Goal: Task Accomplishment & Management: Use online tool/utility

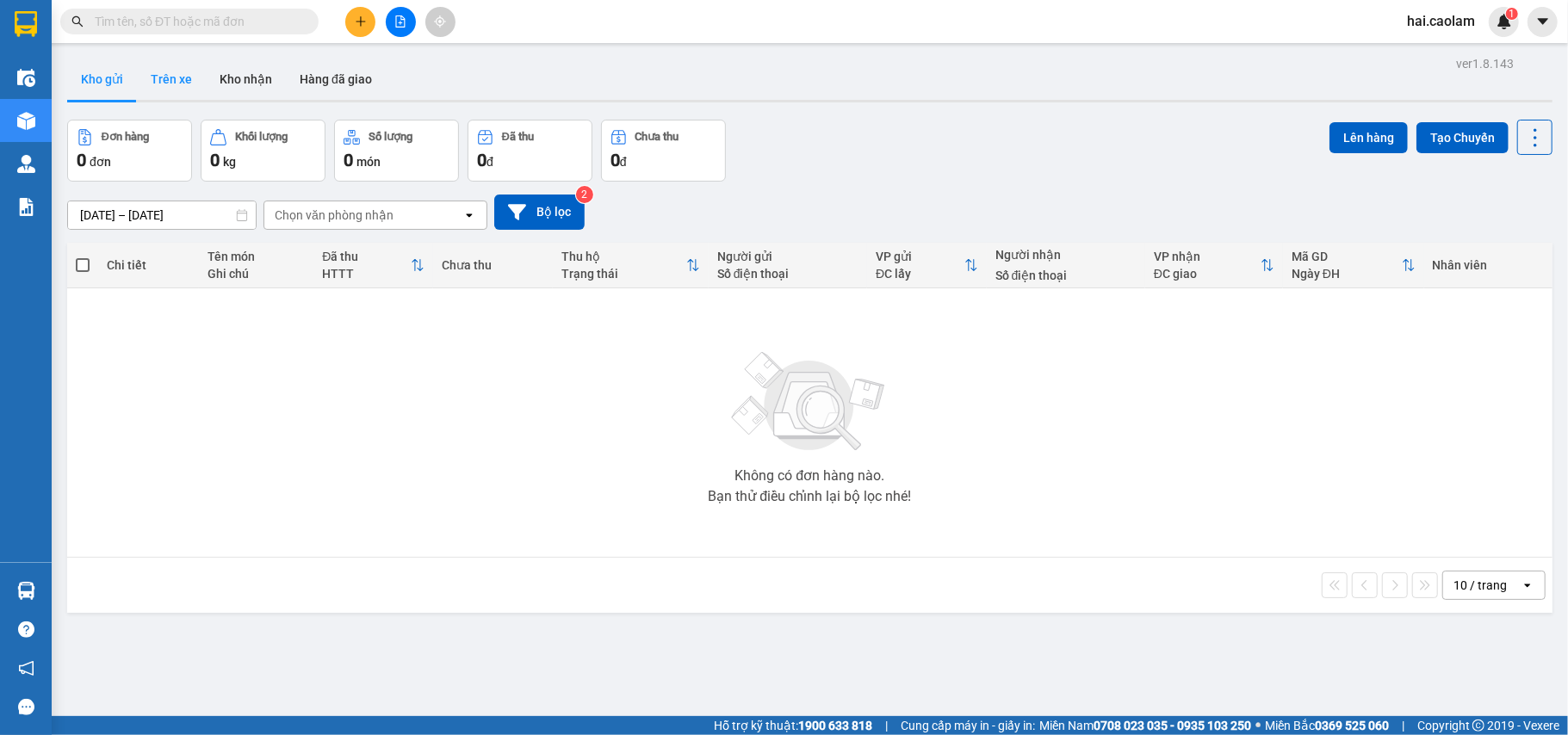
click at [182, 83] on button "Trên xe" at bounding box center [172, 79] width 69 height 41
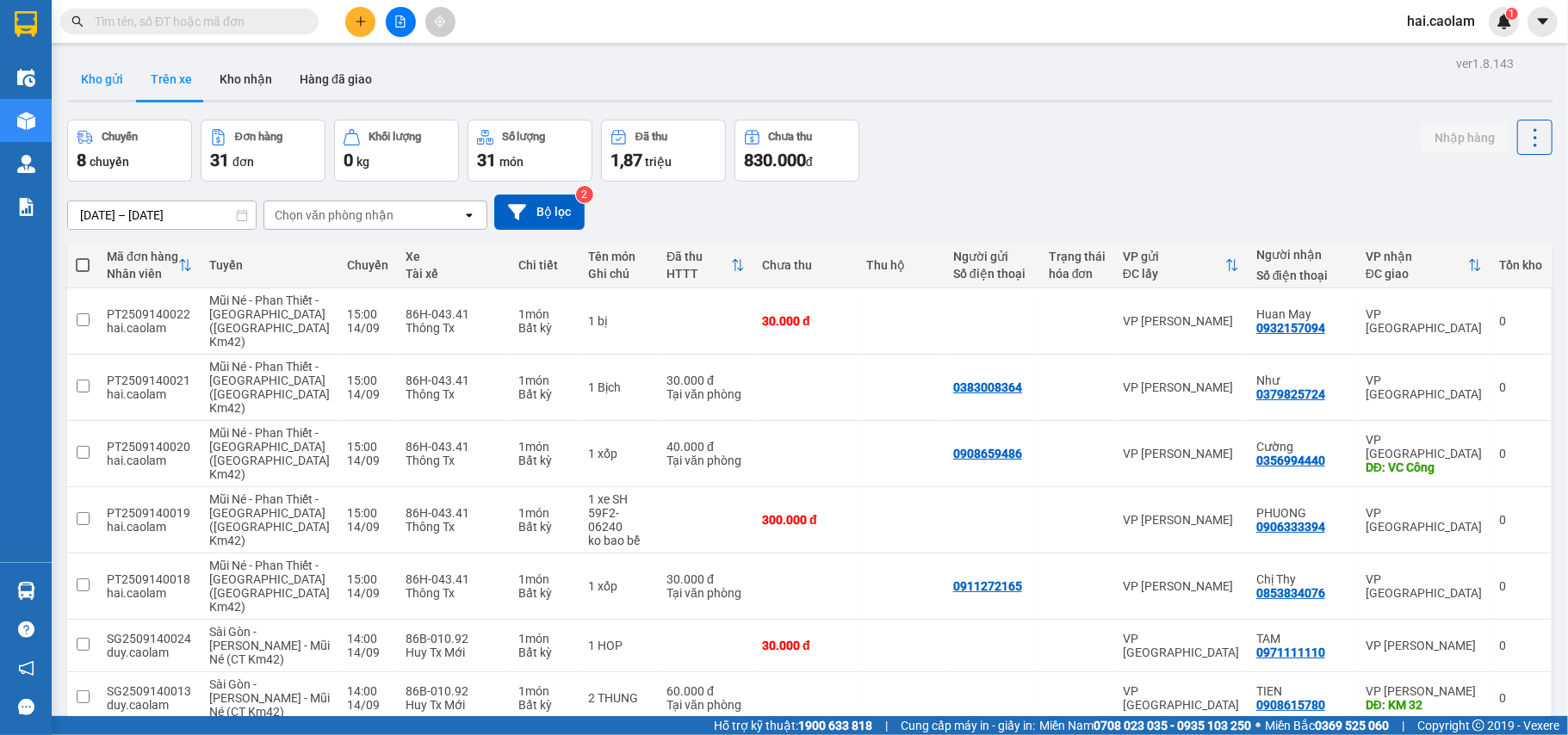
click at [102, 82] on button "Kho gửi" at bounding box center [102, 79] width 70 height 41
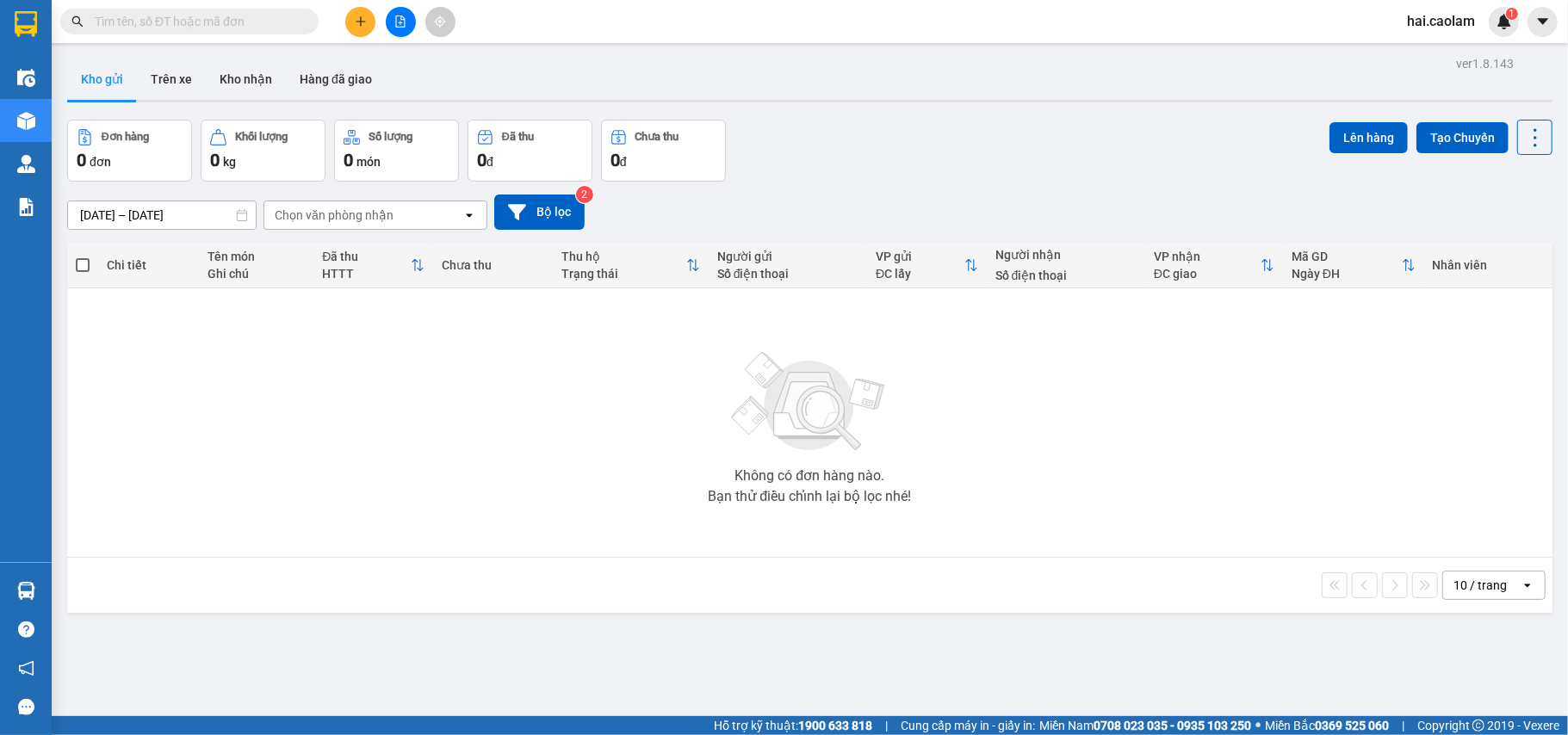
click at [394, 16] on icon "file-add" at bounding box center [400, 21] width 12 height 12
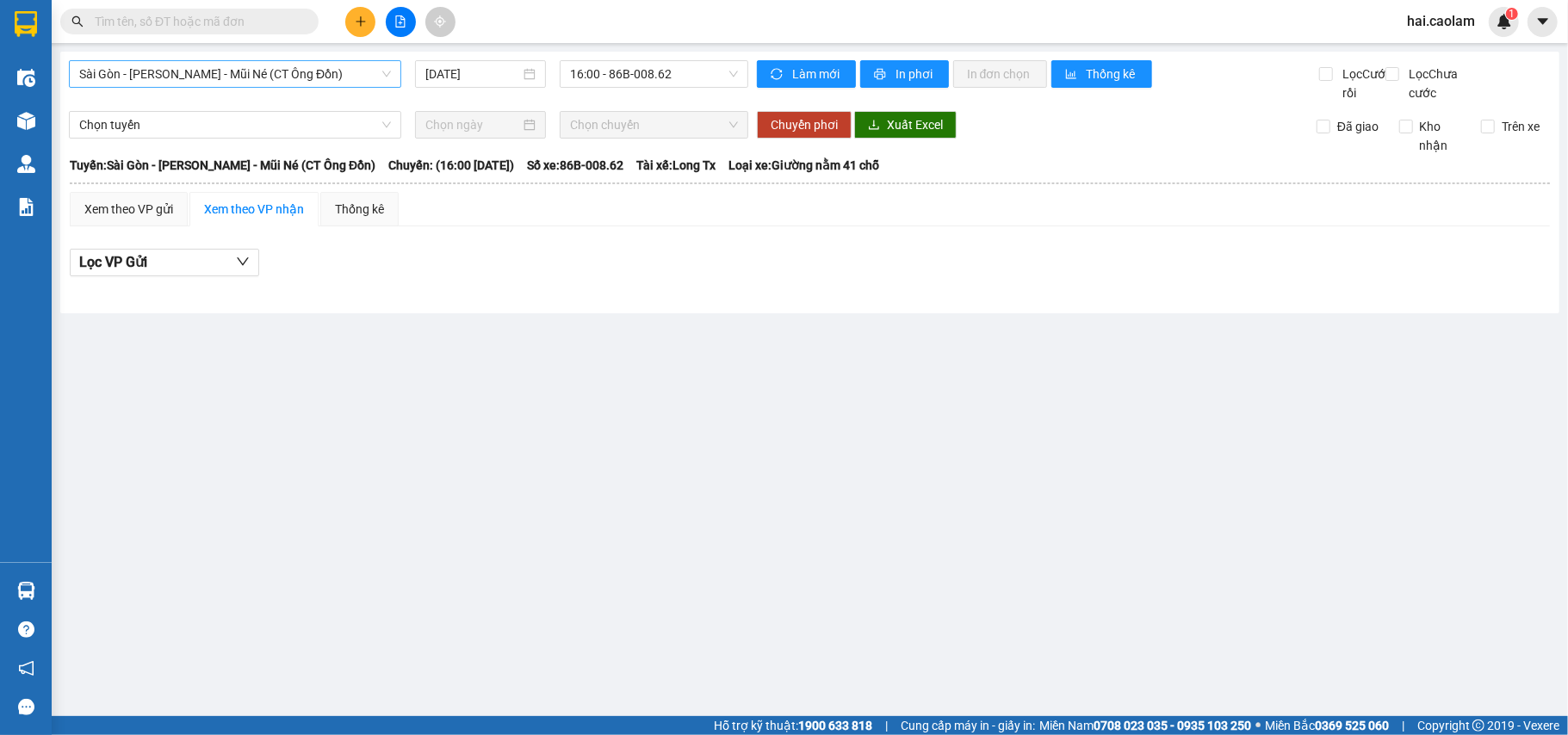
click at [178, 73] on span "Sài Gòn - [PERSON_NAME] - Mũi Né (CT Ông Đồn)" at bounding box center [235, 74] width 312 height 26
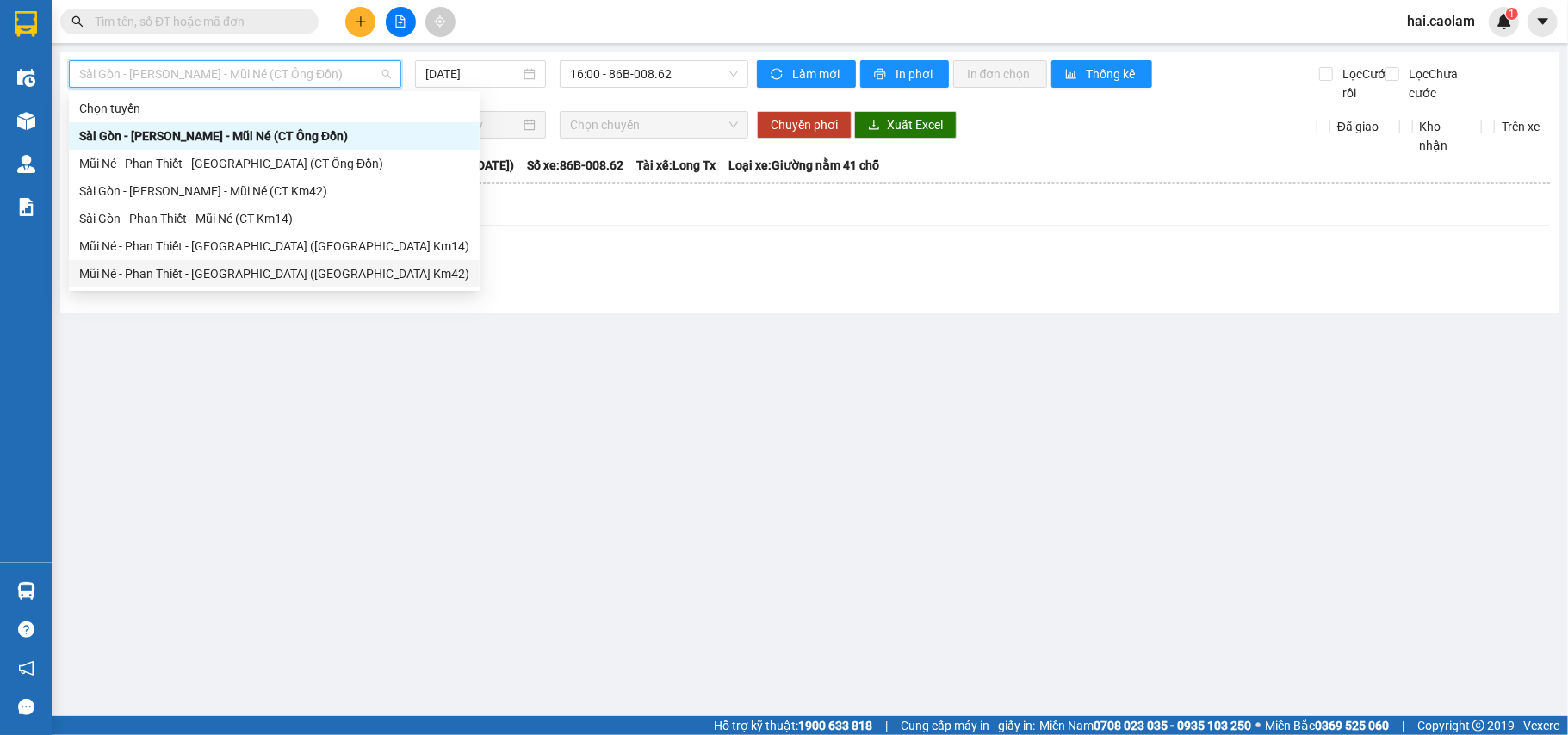
click at [251, 269] on div "Mũi Né - Phan Thiết - [GEOGRAPHIC_DATA] ([GEOGRAPHIC_DATA] Km42)" at bounding box center [274, 274] width 390 height 19
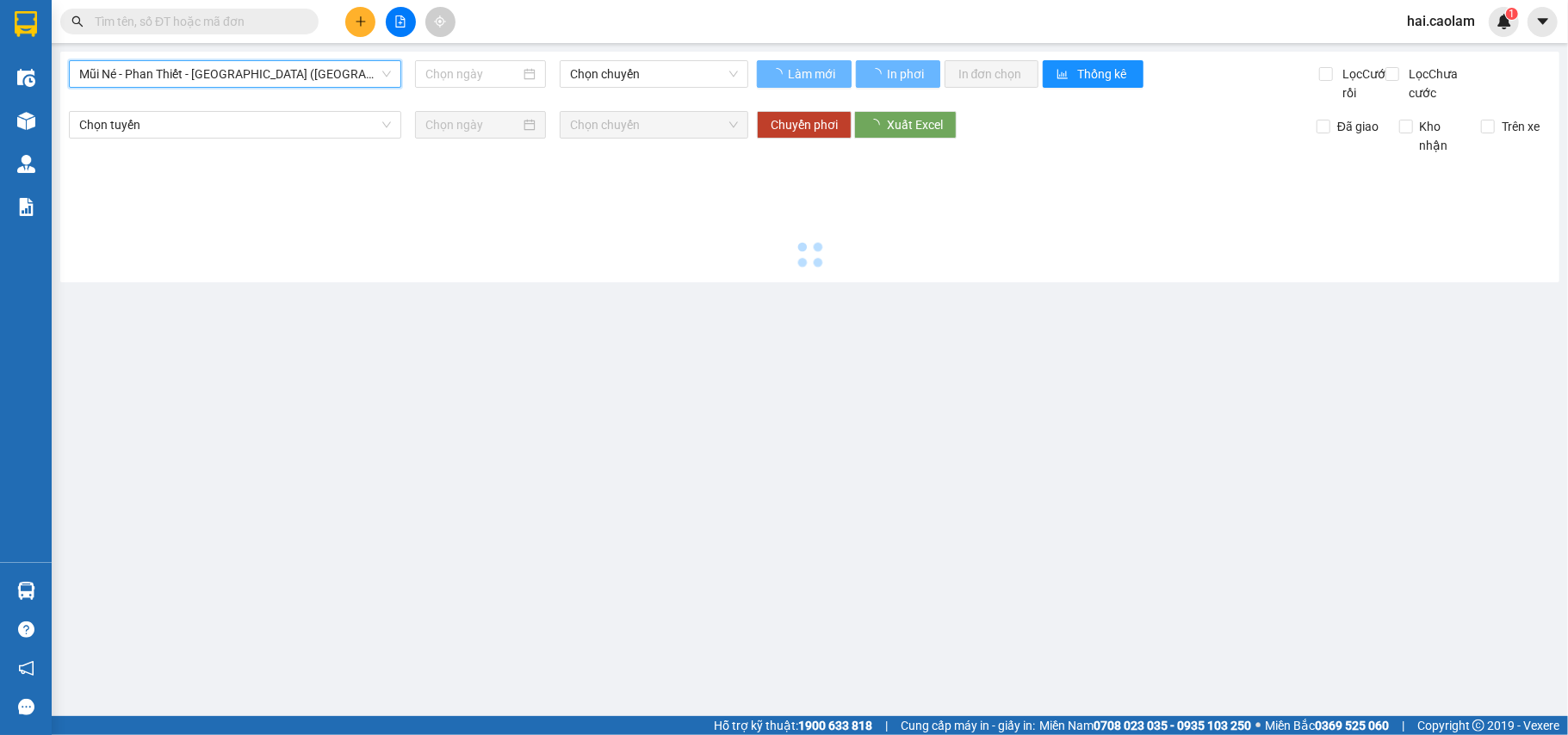
type input "[DATE]"
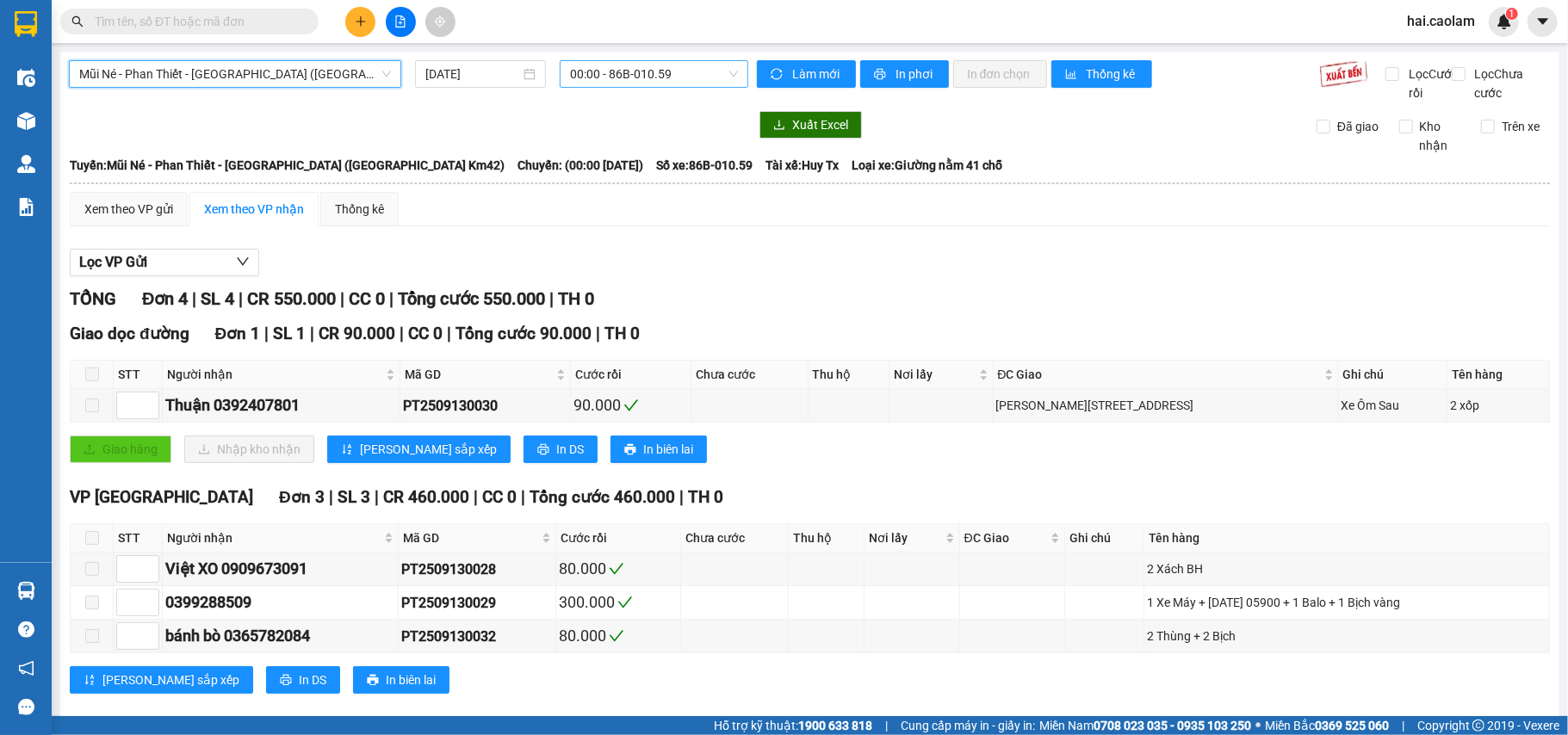
click at [599, 76] on span "00:00 - 86B-010.59" at bounding box center [654, 74] width 168 height 26
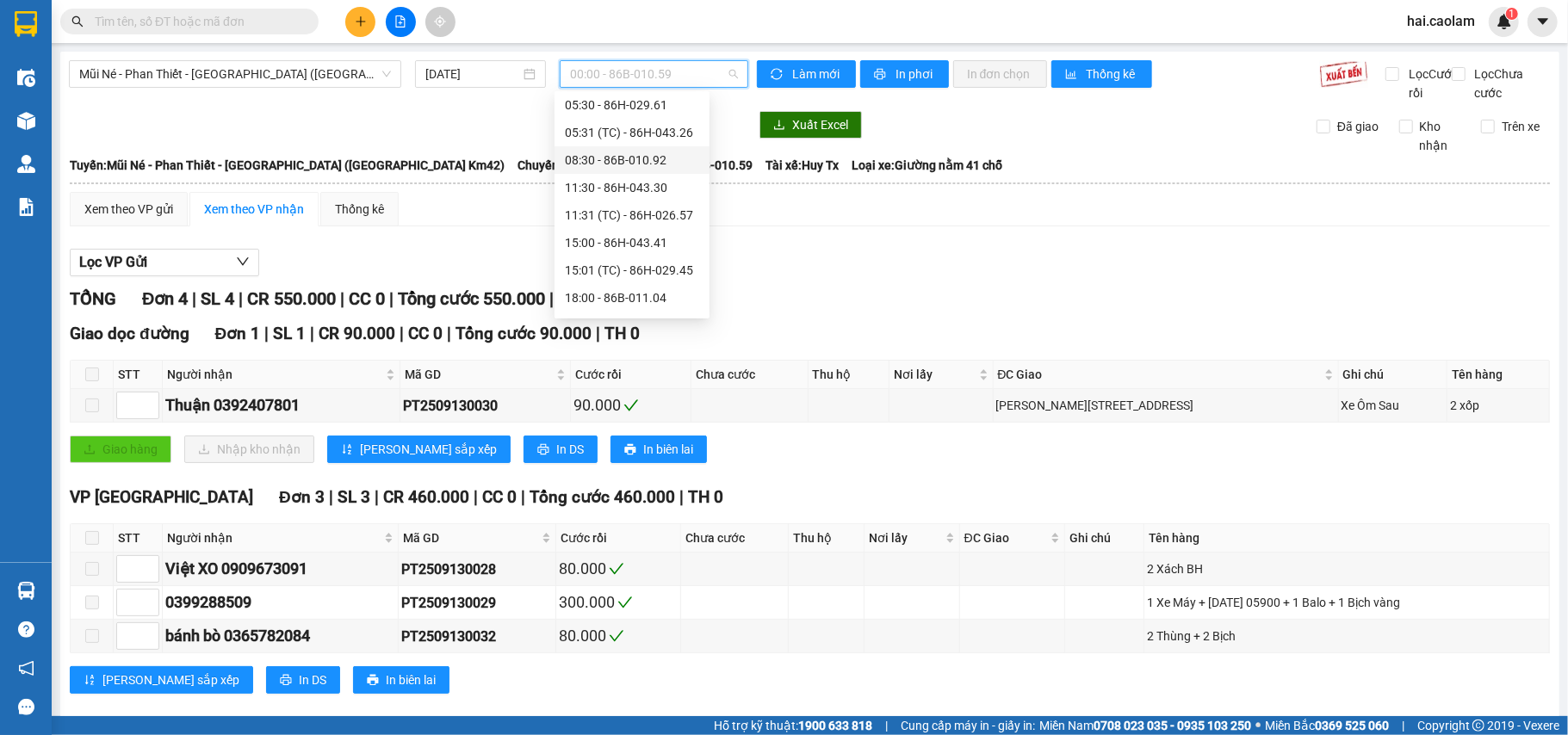
scroll to position [115, 0]
click at [631, 246] on div "15:00 - 86H-043.41" at bounding box center [633, 242] width 135 height 19
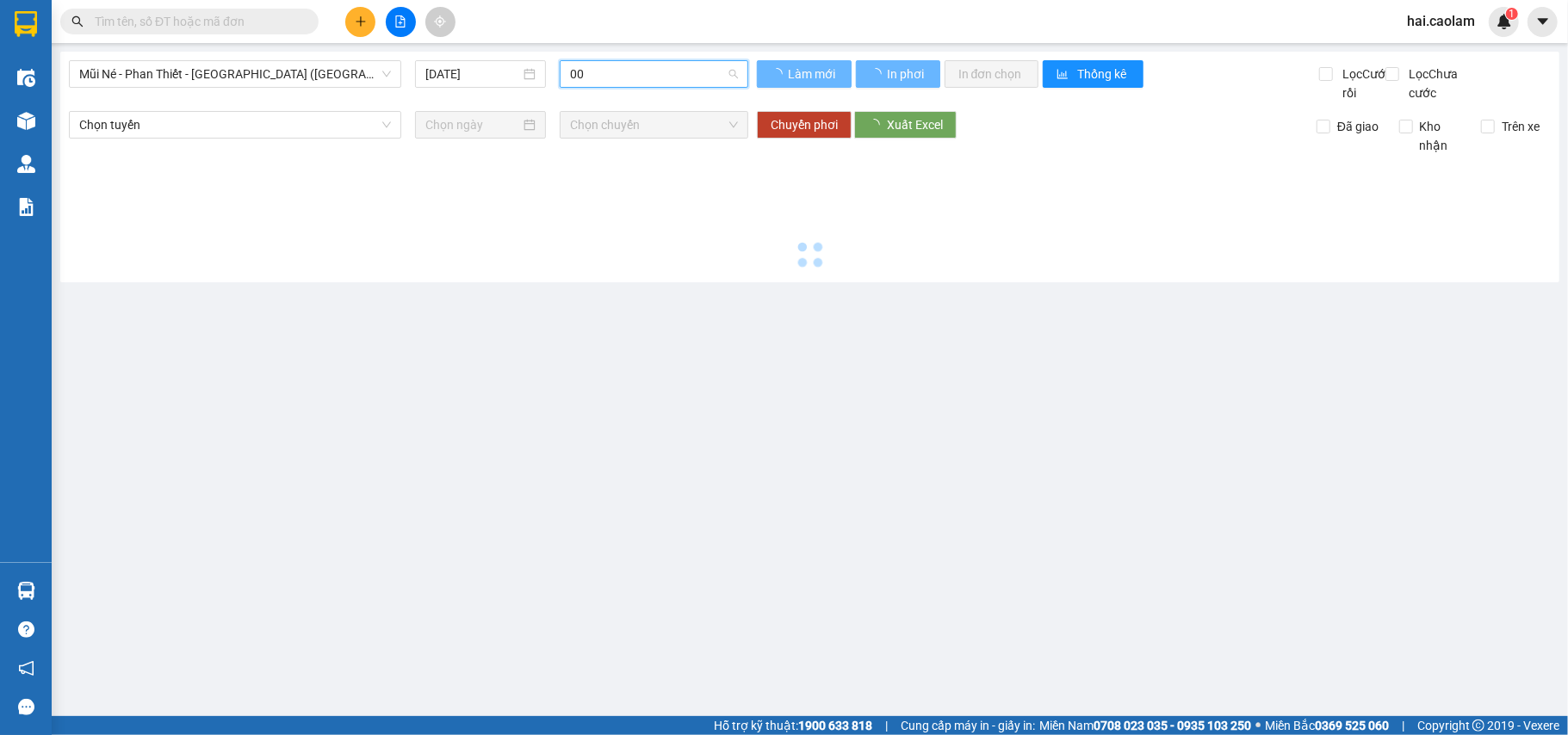
scroll to position [0, 0]
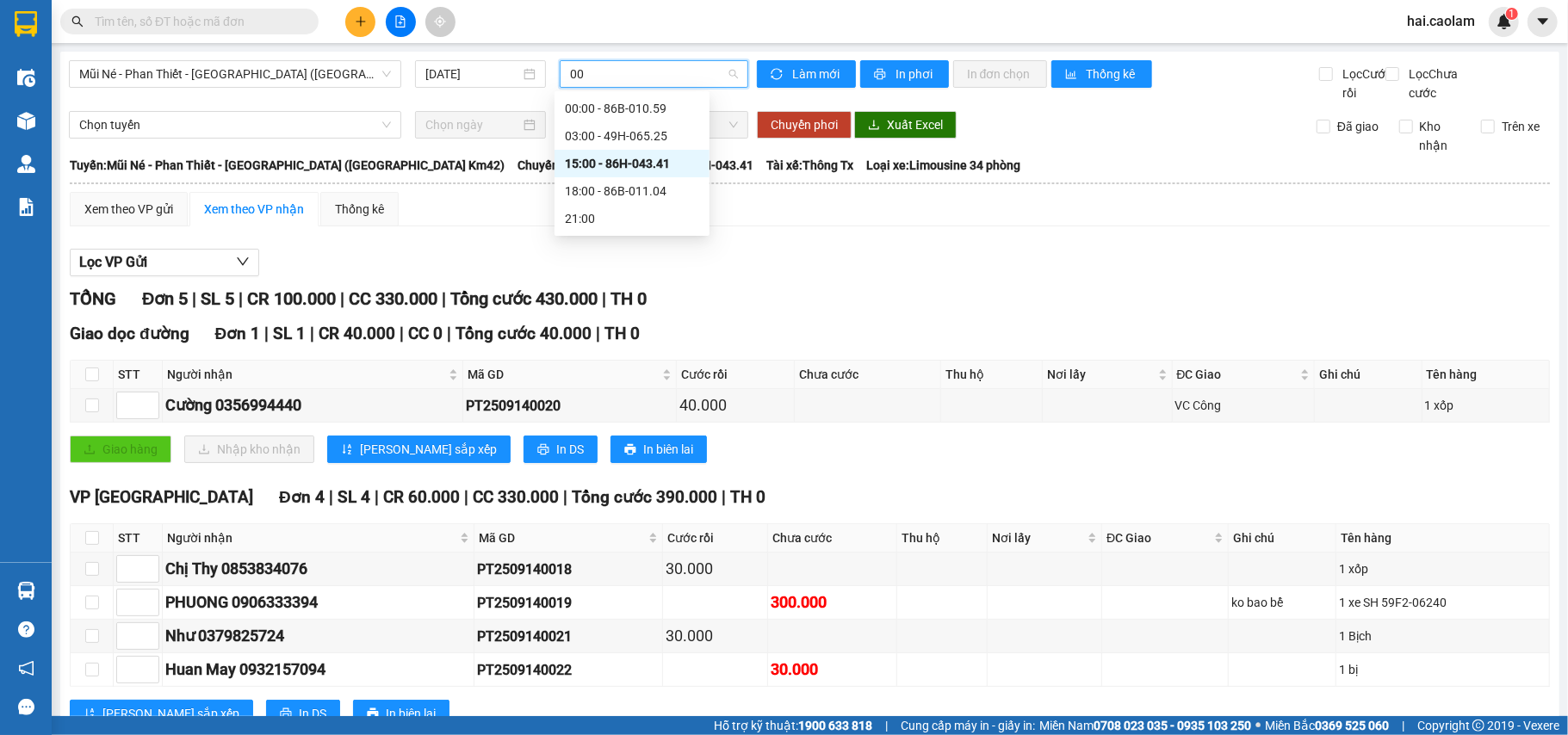
scroll to position [84, 0]
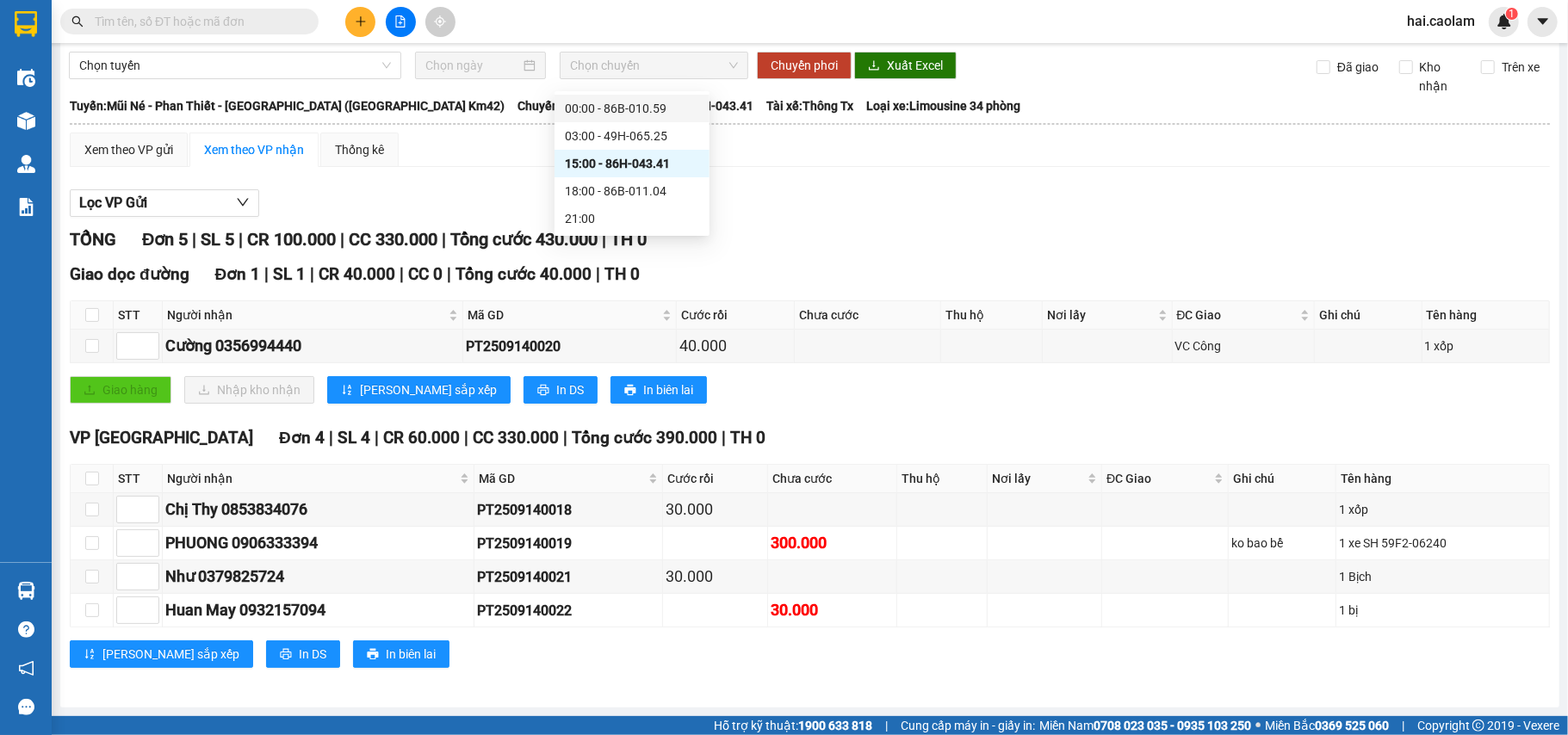
type input "00"
click at [1054, 205] on div "Lọc VP Gửi" at bounding box center [810, 204] width 1480 height 28
drag, startPoint x: 1017, startPoint y: 212, endPoint x: 993, endPoint y: 184, distance: 36.9
click at [1001, 203] on div "Lọc VP Gửi" at bounding box center [810, 204] width 1480 height 28
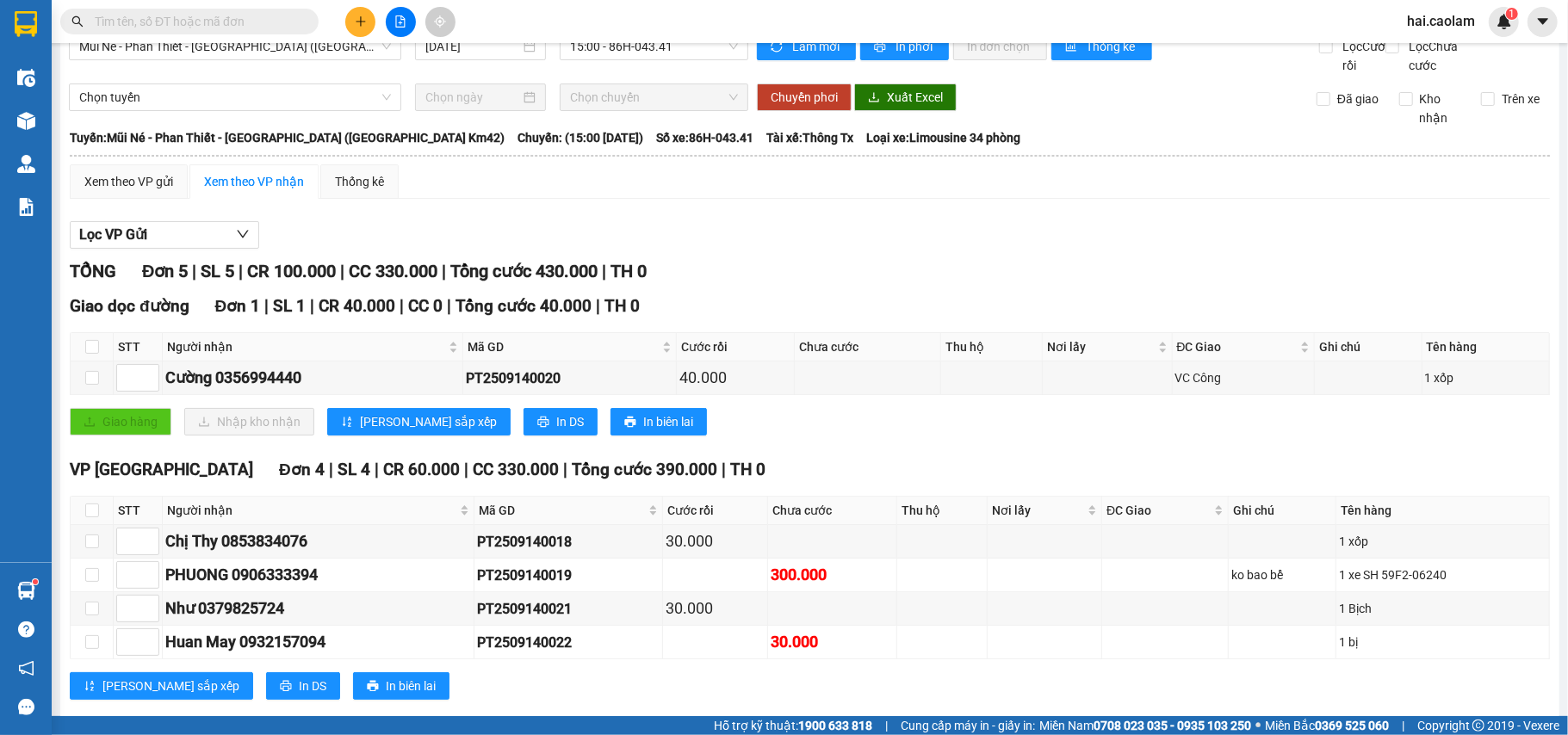
scroll to position [0, 0]
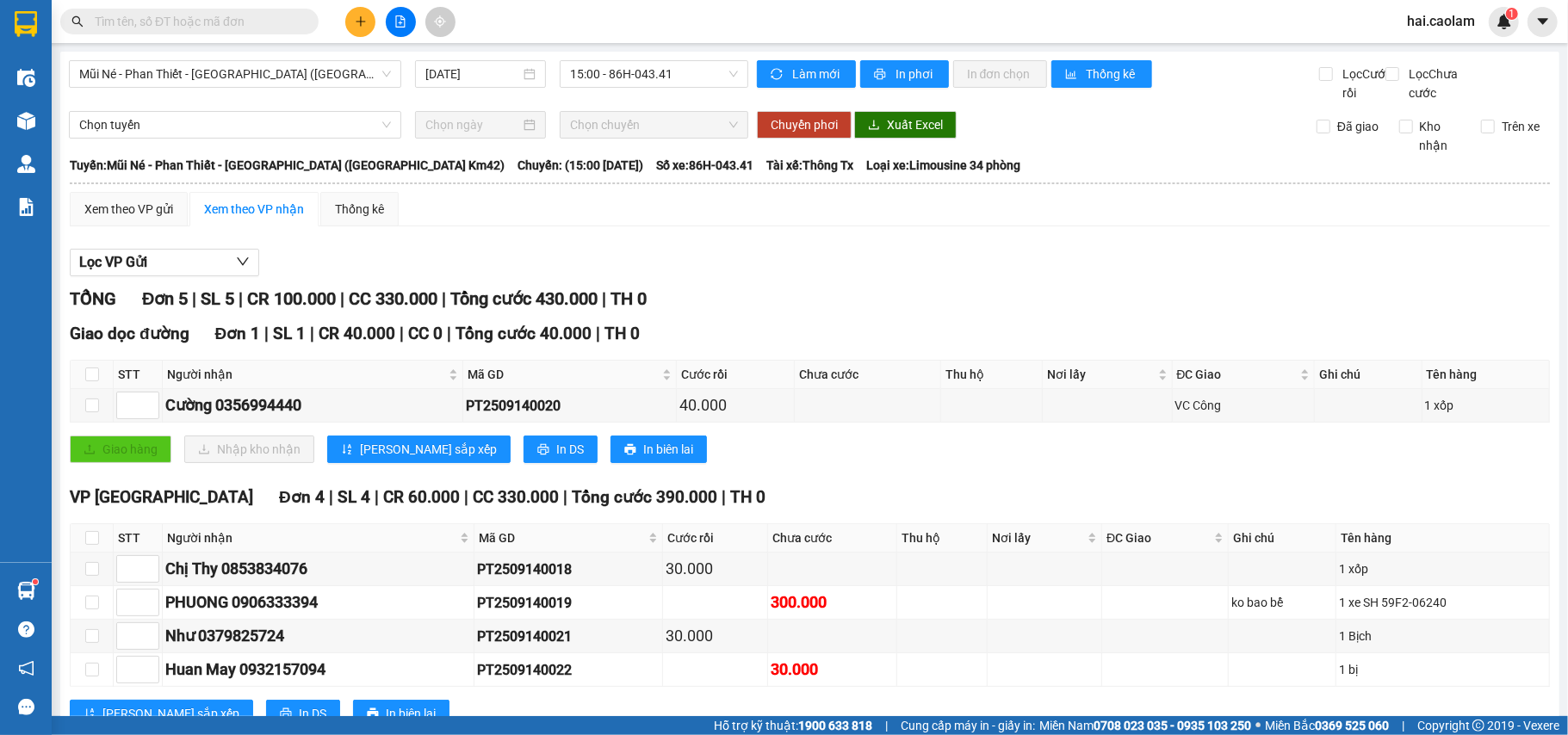
click at [237, 21] on input "text" at bounding box center [195, 21] width 203 height 19
